Goal: Task Accomplishment & Management: Complete application form

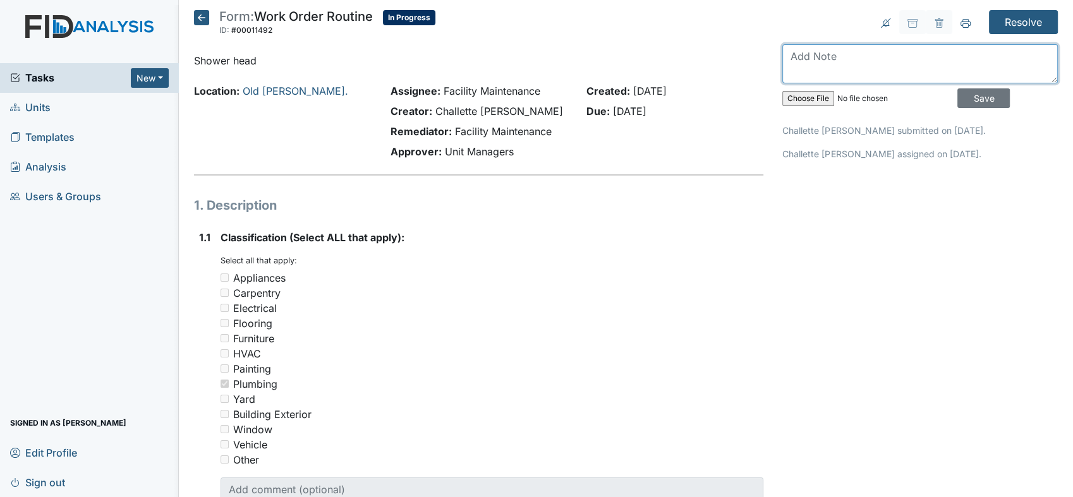
click at [804, 56] on textarea at bounding box center [919, 63] width 275 height 39
type textarea "shower head is replaced"
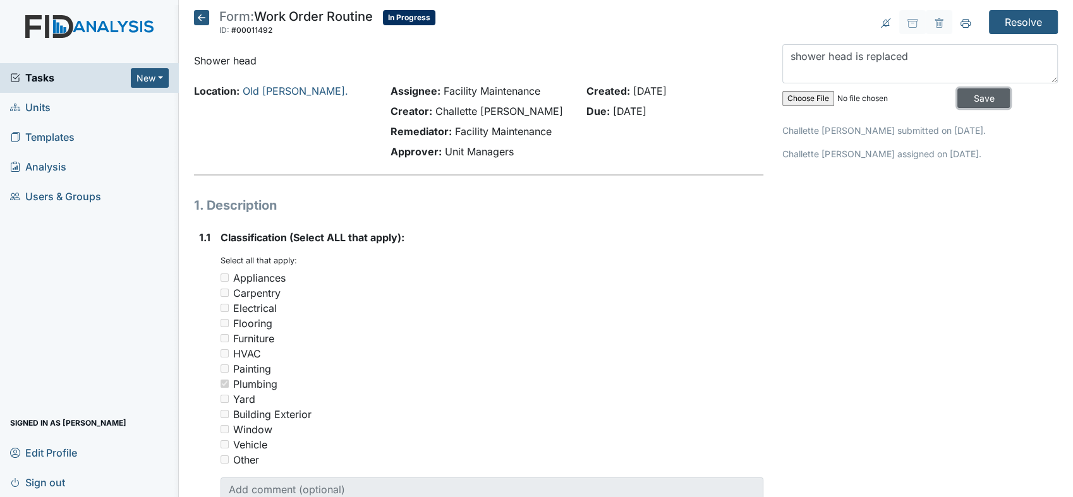
click at [960, 97] on input "Save" at bounding box center [983, 98] width 52 height 20
click at [1009, 15] on input "Resolve" at bounding box center [1023, 22] width 69 height 24
click at [1013, 23] on input "Resolve" at bounding box center [1023, 22] width 69 height 24
click at [1019, 16] on input "Resolve" at bounding box center [1023, 22] width 69 height 24
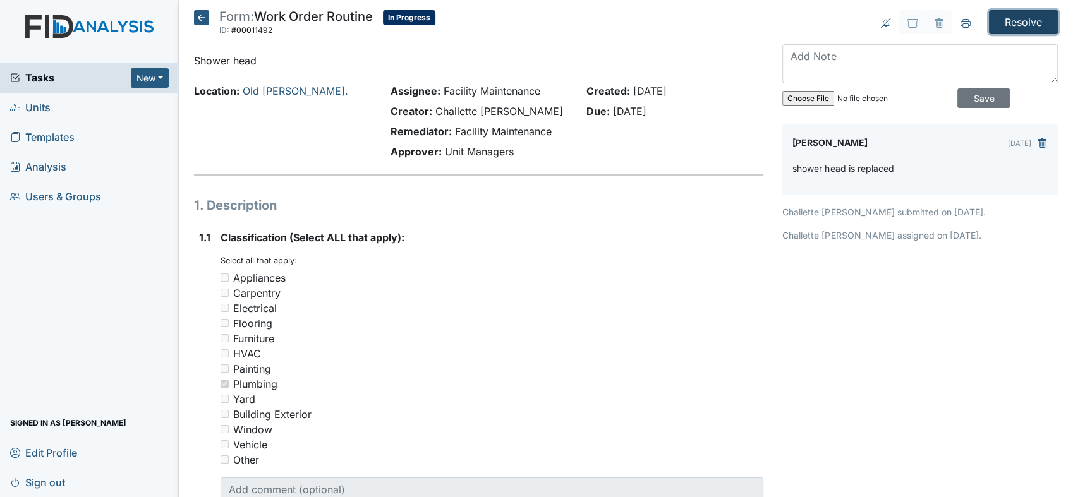
click at [1016, 15] on input "Resolve" at bounding box center [1023, 22] width 69 height 24
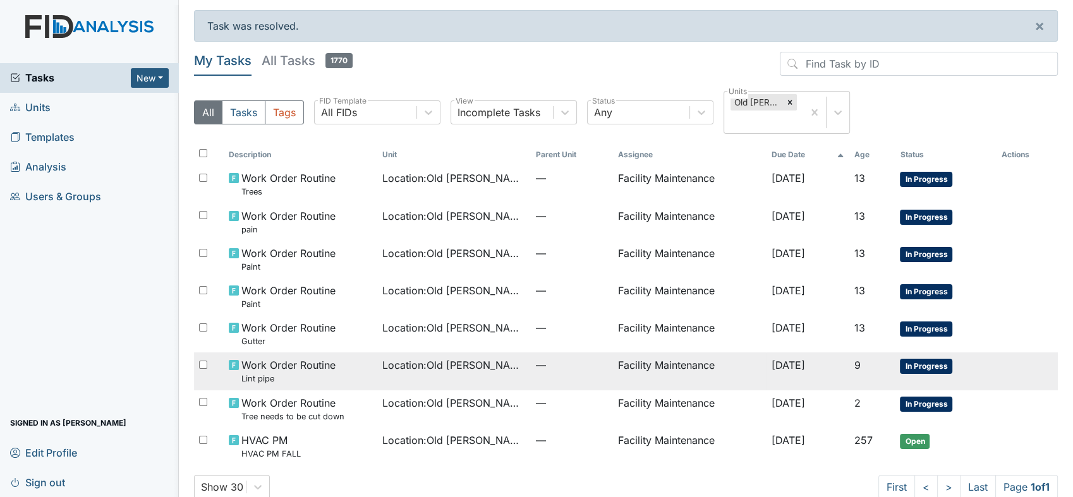
click at [258, 360] on span "Work Order Routine Lint pipe" at bounding box center [288, 371] width 94 height 27
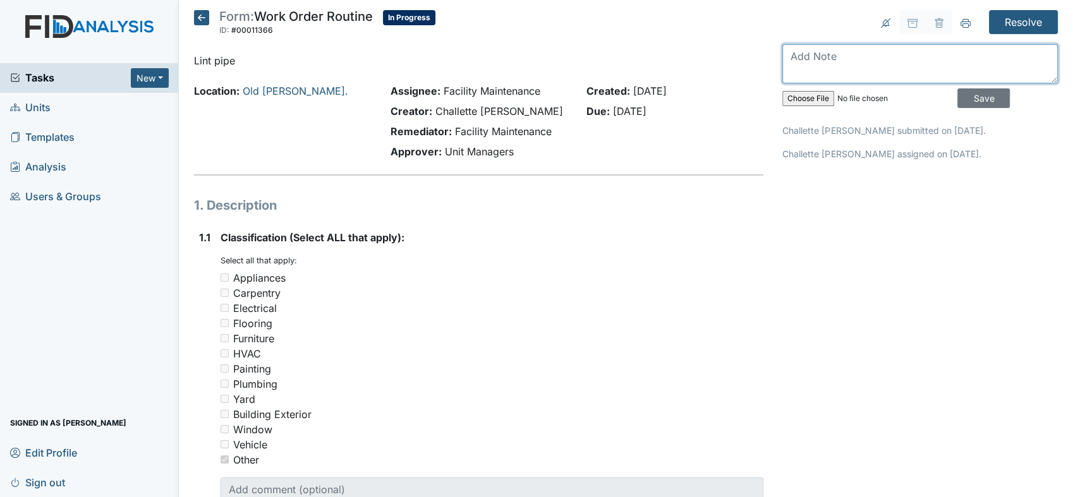
click at [793, 68] on textarea at bounding box center [919, 63] width 275 height 39
type textarea "lint pipe is replaced"
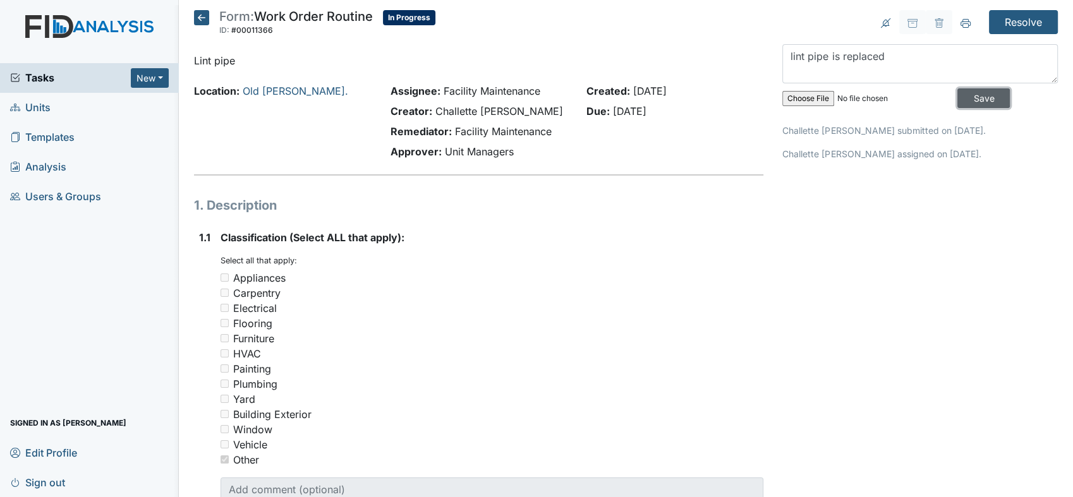
click at [962, 95] on input "Save" at bounding box center [983, 98] width 52 height 20
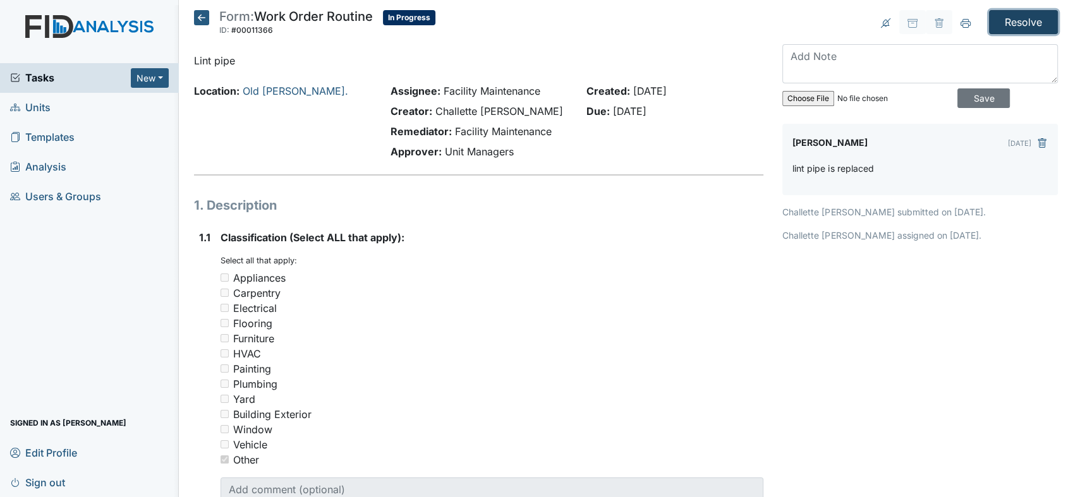
click at [1015, 10] on input "Resolve" at bounding box center [1023, 22] width 69 height 24
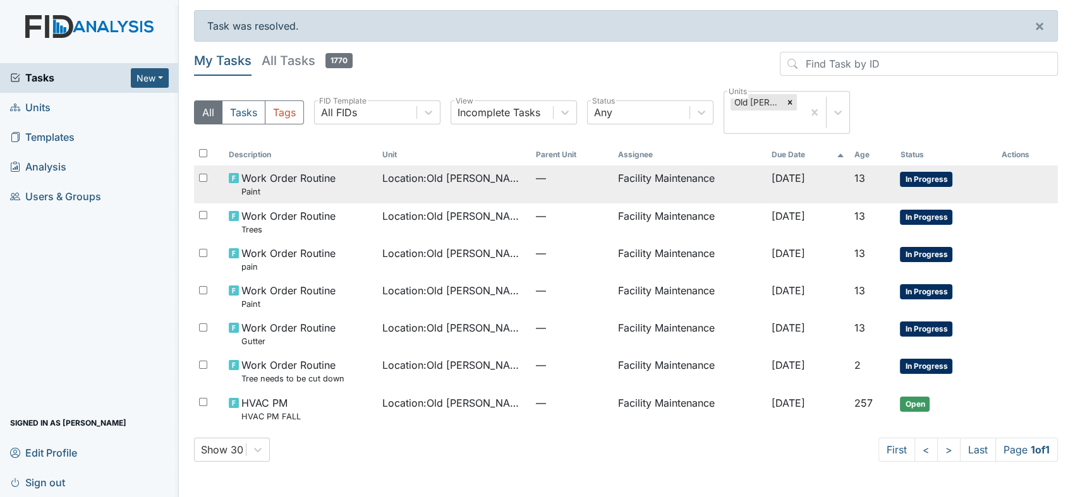
click at [655, 176] on td "Facility Maintenance" at bounding box center [689, 184] width 154 height 37
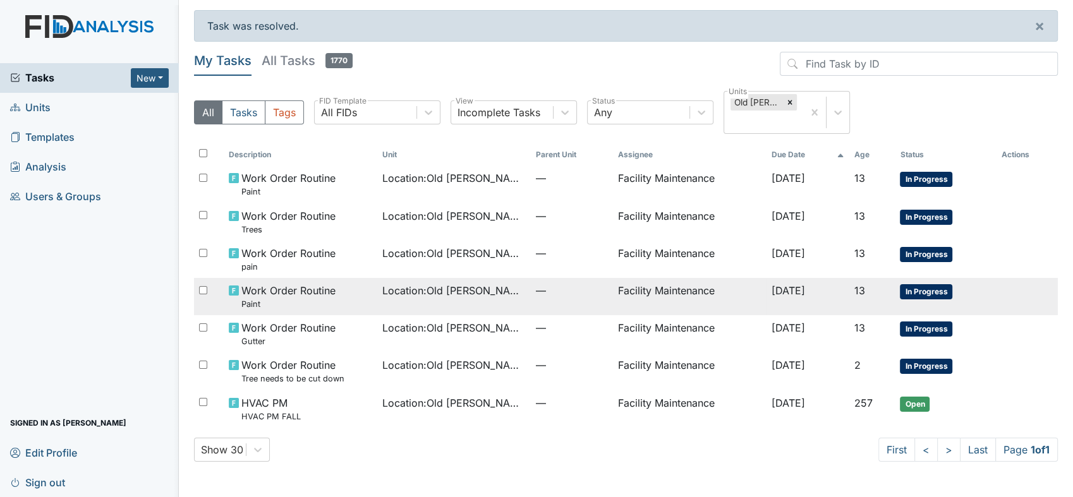
click at [244, 299] on small "Paint" at bounding box center [288, 304] width 94 height 12
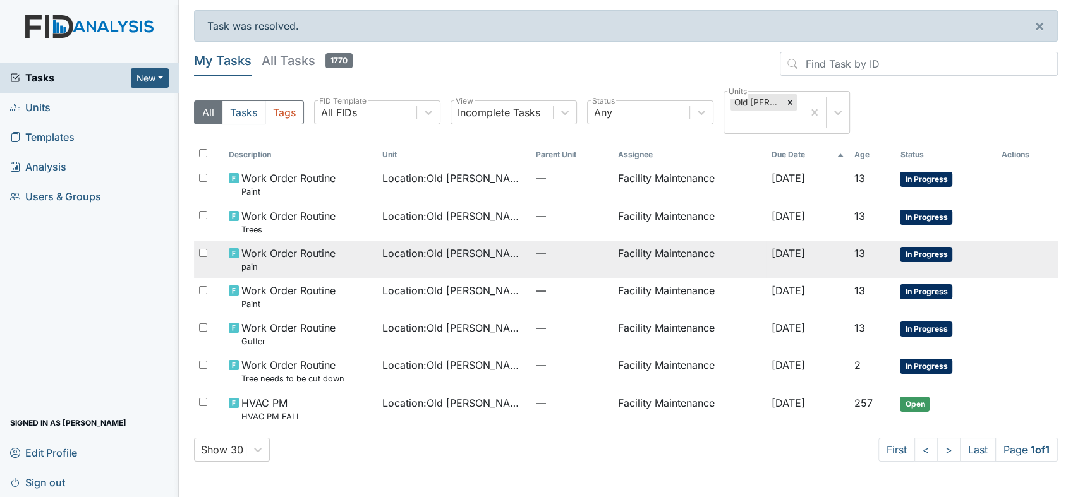
click at [258, 257] on span "Work Order Routine pain" at bounding box center [288, 259] width 94 height 27
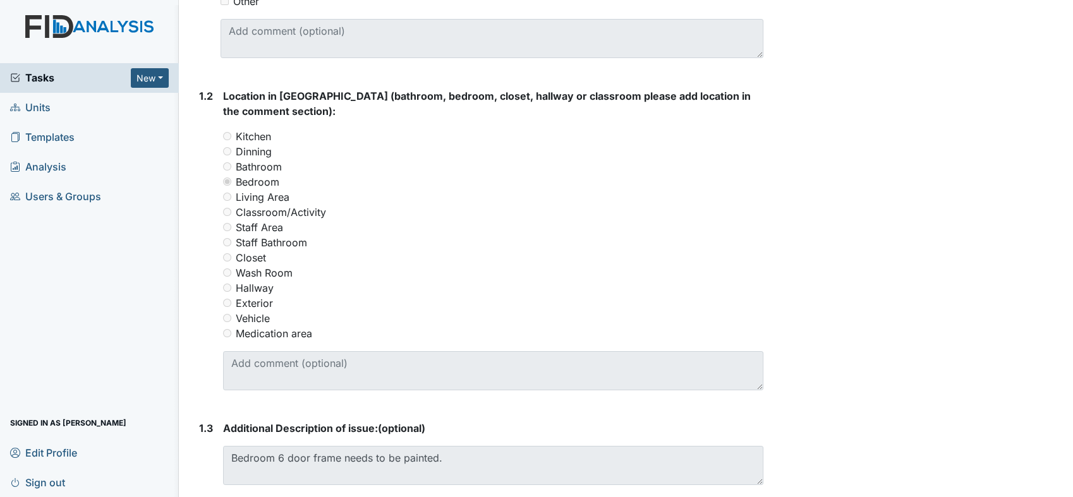
scroll to position [487, 0]
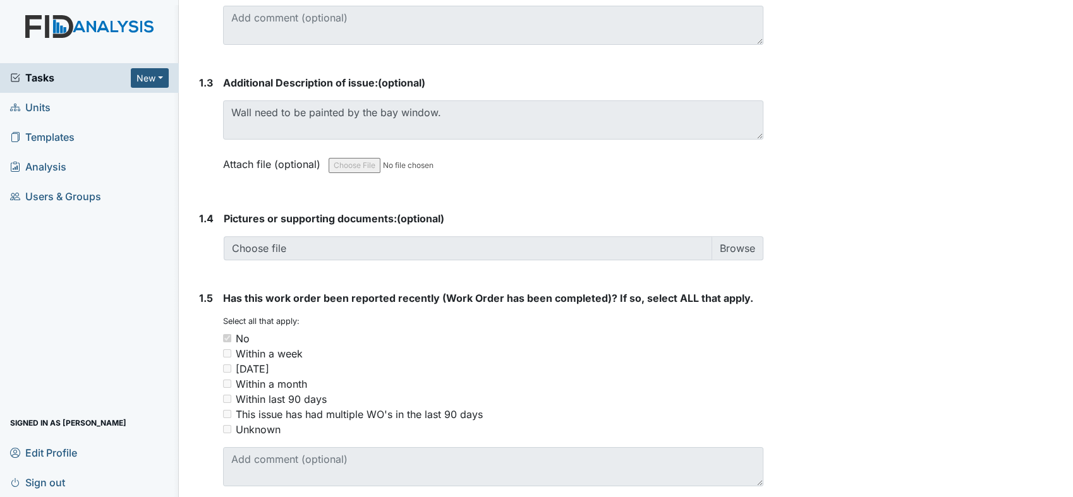
scroll to position [833, 0]
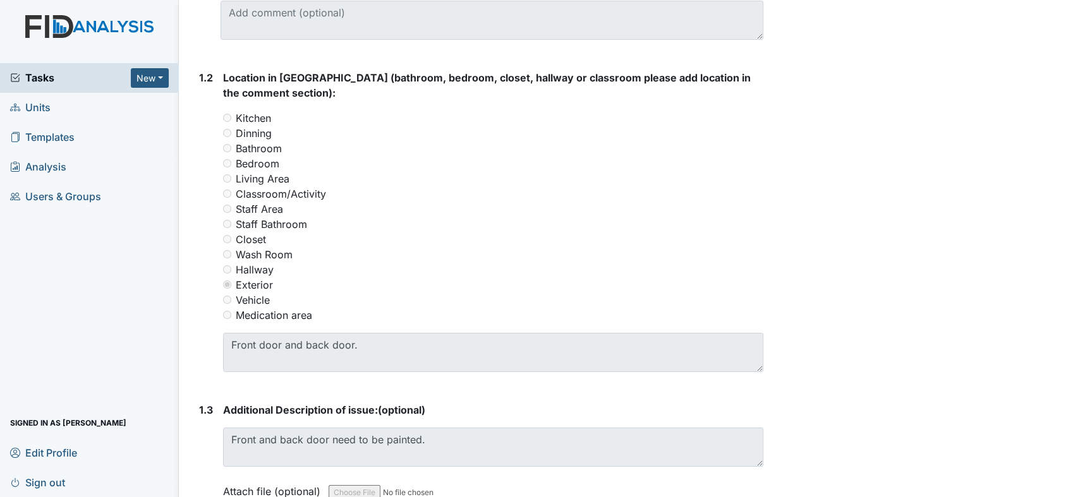
scroll to position [505, 0]
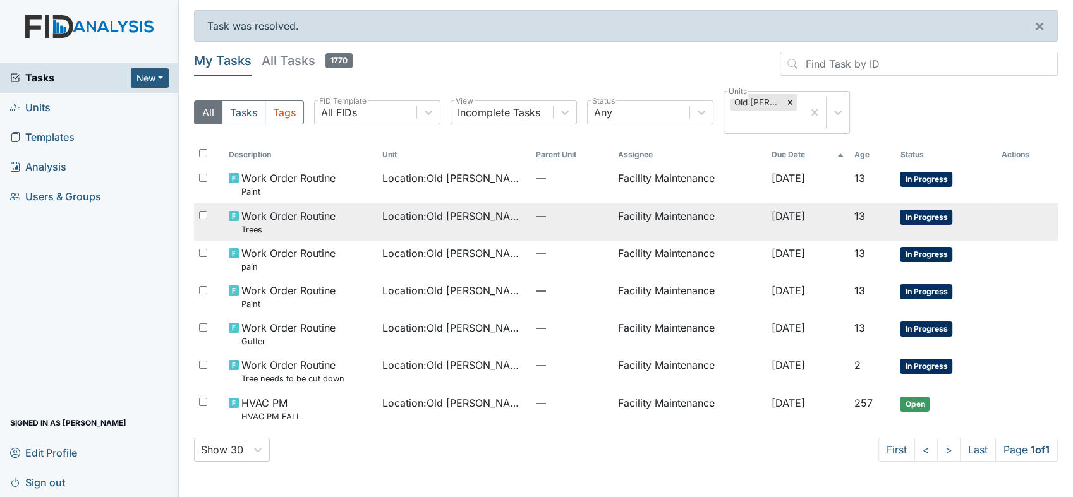
click at [404, 214] on span "Location : [GEOGRAPHIC_DATA][PERSON_NAME]." at bounding box center [453, 216] width 143 height 15
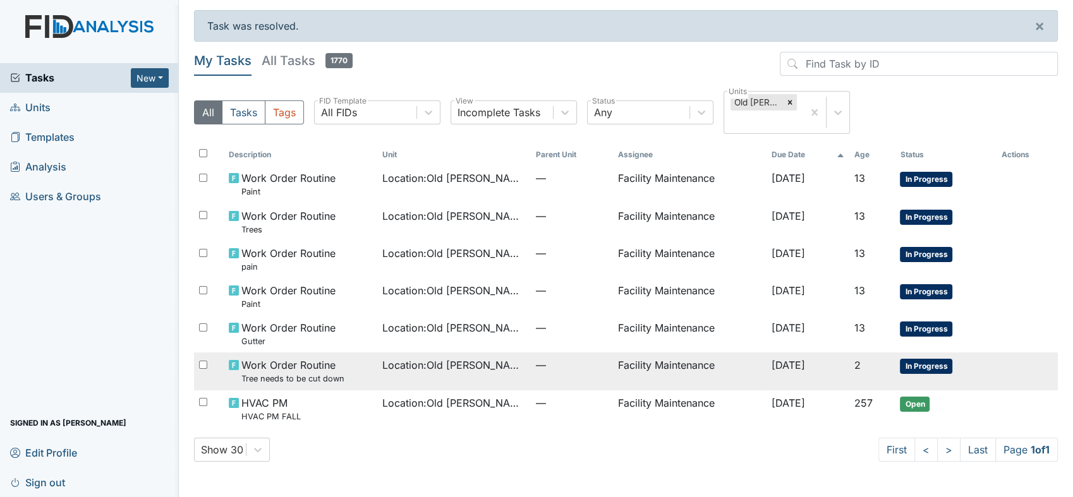
click at [254, 365] on span "Work Order Routine Tree needs to be cut down" at bounding box center [292, 371] width 103 height 27
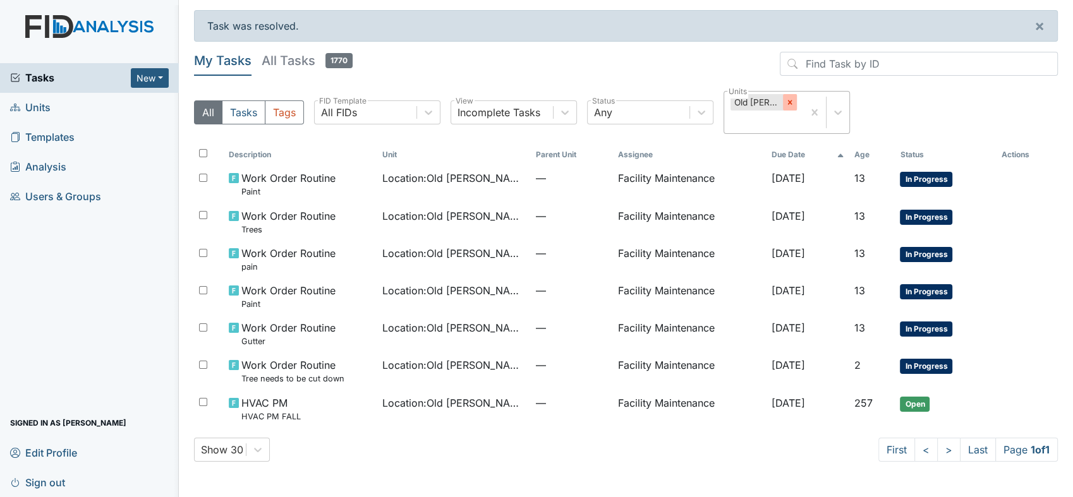
click at [784, 103] on div at bounding box center [790, 102] width 14 height 16
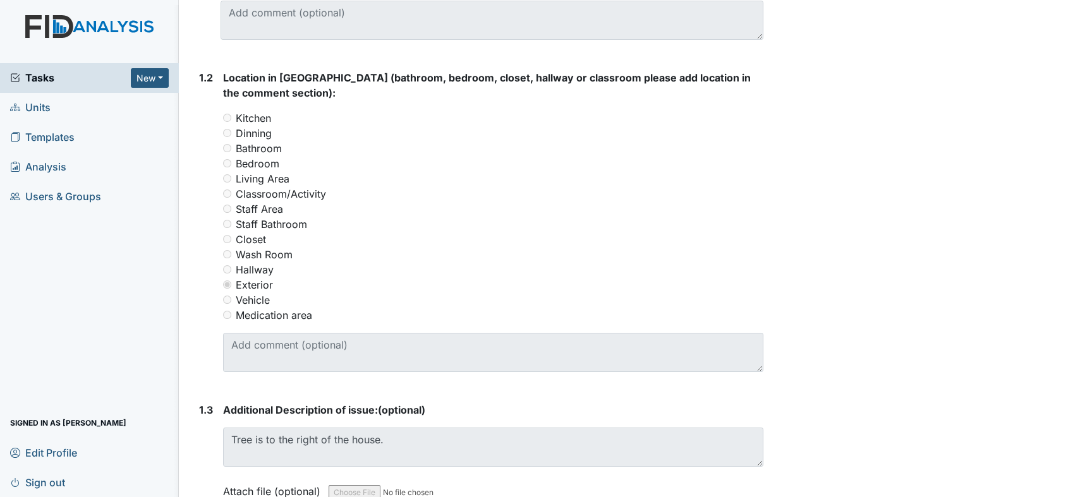
scroll to position [505, 0]
